Goal: Task Accomplishment & Management: Manage account settings

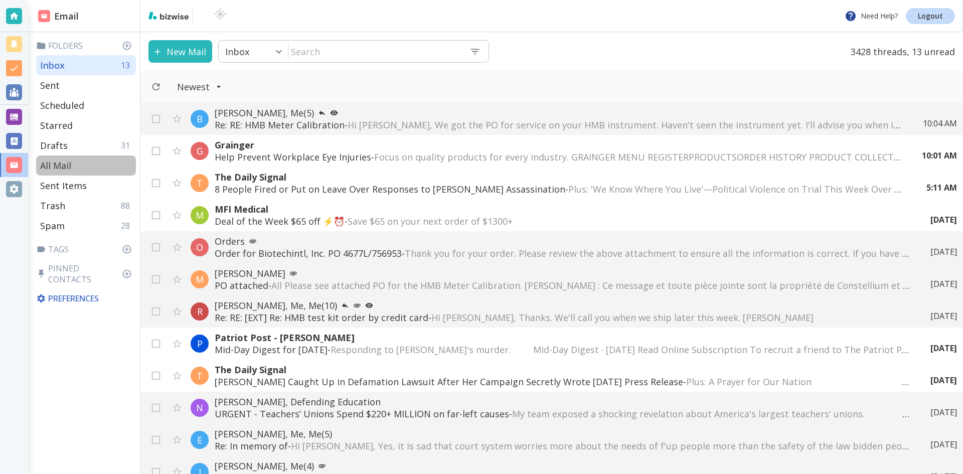
click at [58, 165] on p "All Mail" at bounding box center [55, 166] width 31 height 12
type input "5"
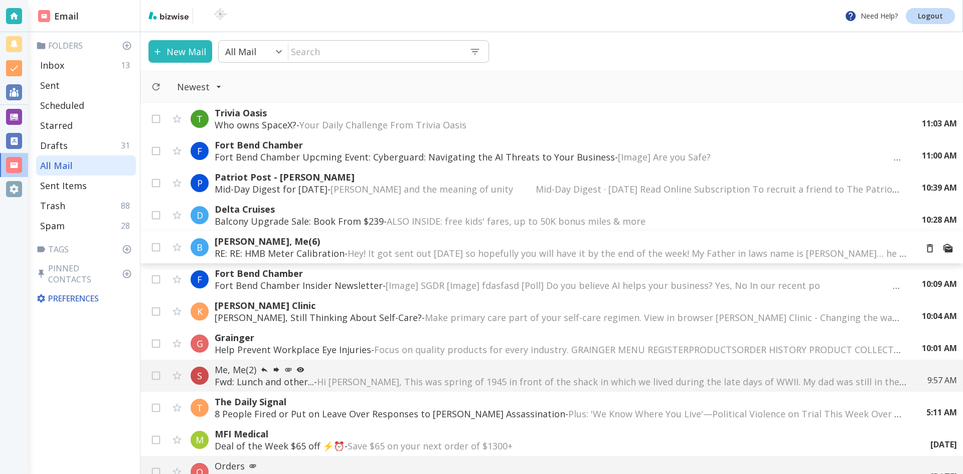
click at [274, 238] on p "[PERSON_NAME], Me (6)" at bounding box center [562, 241] width 694 height 12
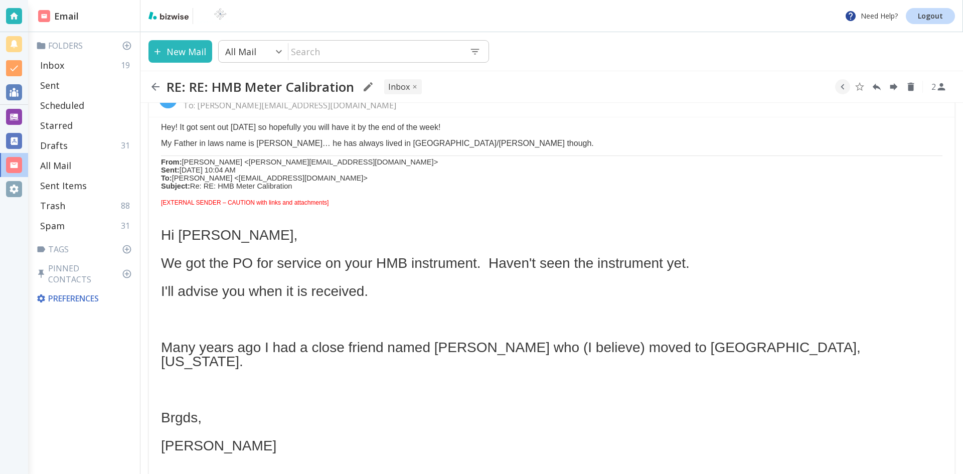
scroll to position [251, 0]
click at [156, 85] on icon "button" at bounding box center [155, 87] width 12 height 12
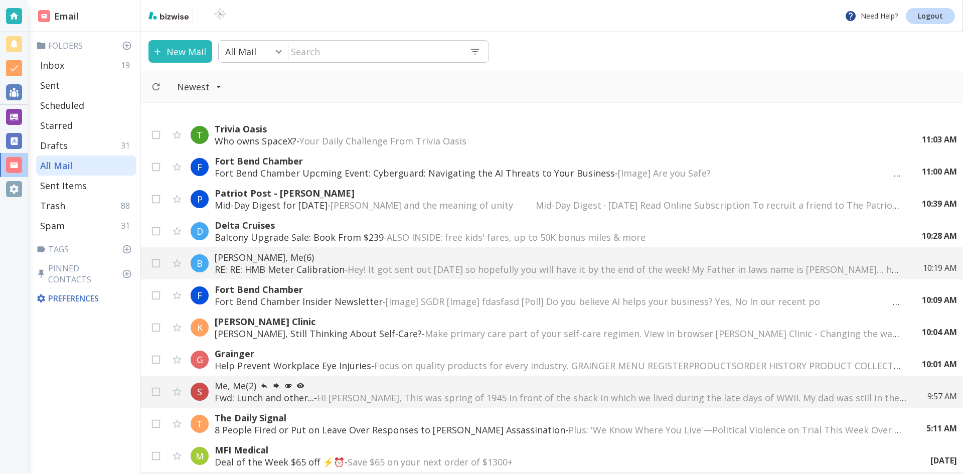
click at [56, 62] on p "Inbox" at bounding box center [52, 65] width 24 height 12
type input "0"
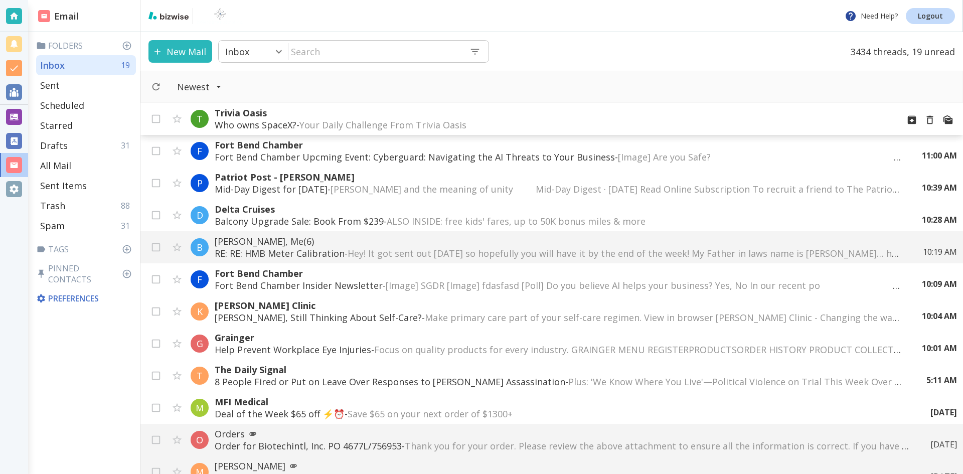
click at [333, 122] on span "Your Daily Challenge From Trivia Oasis ‌ ‌ ‌ ‌ ‌ ‌ ‌ ‌ ‌ ‌ ‌ ‌ ‌ ‌ ‌ ‌ ‌ ‌ ‌ ‌ …" at bounding box center [484, 125] width 370 height 12
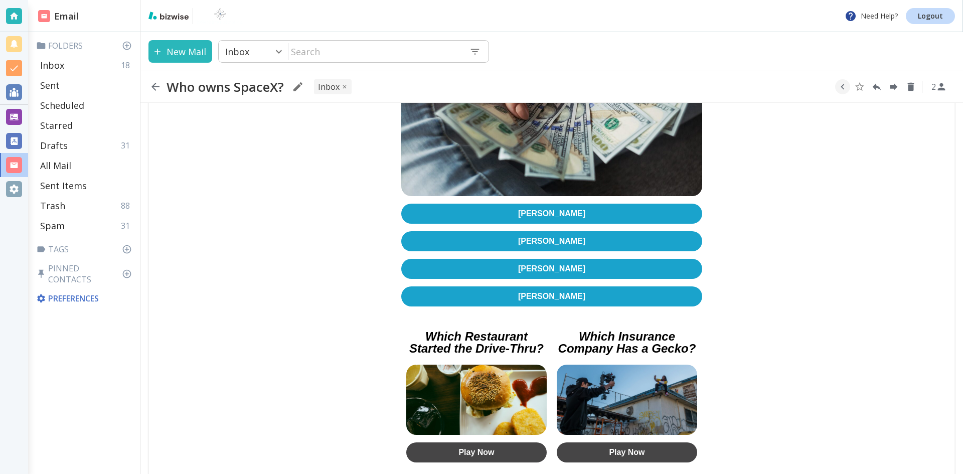
scroll to position [251, 0]
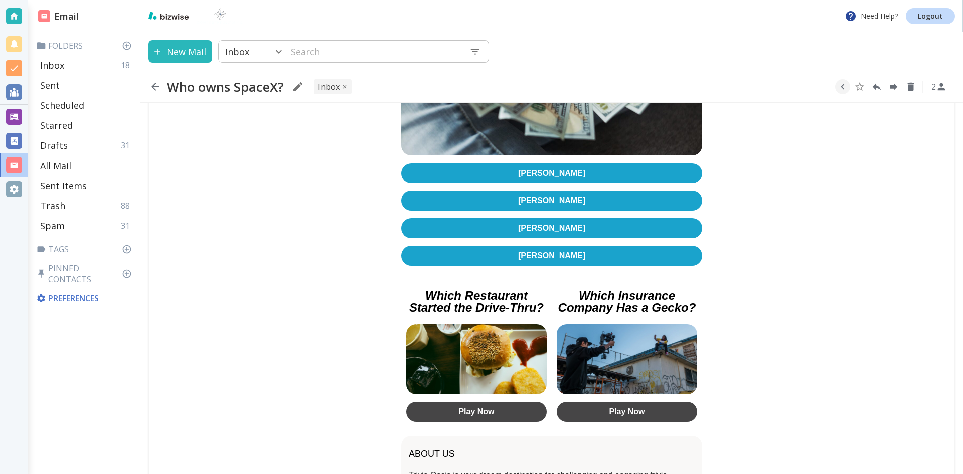
click at [517, 225] on link "[PERSON_NAME]" at bounding box center [551, 228] width 301 height 20
click at [158, 85] on icon "button" at bounding box center [155, 87] width 12 height 12
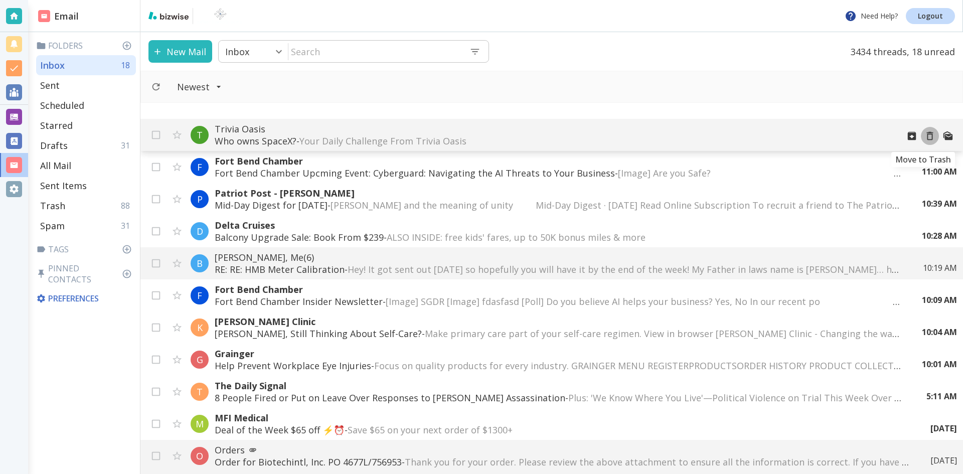
click at [927, 134] on icon "Move to Trash" at bounding box center [930, 136] width 7 height 9
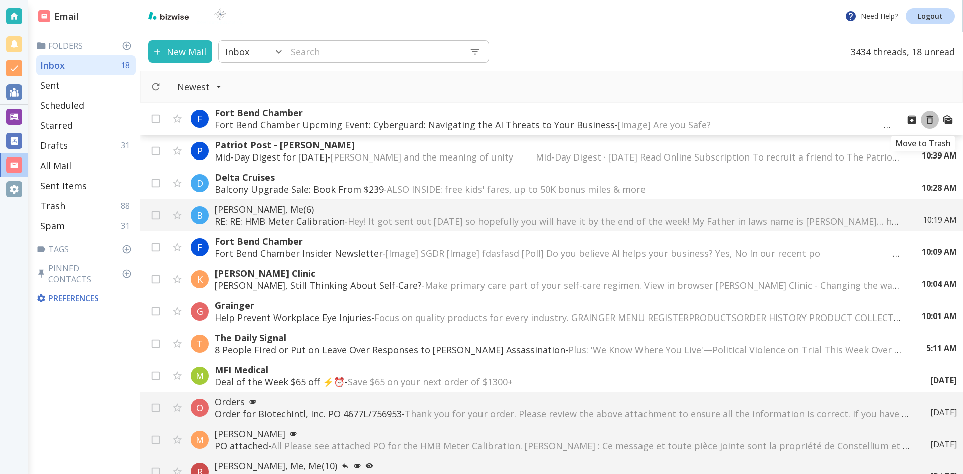
click at [925, 120] on icon "Move to Trash" at bounding box center [930, 119] width 11 height 11
